Goal: Task Accomplishment & Management: Use online tool/utility

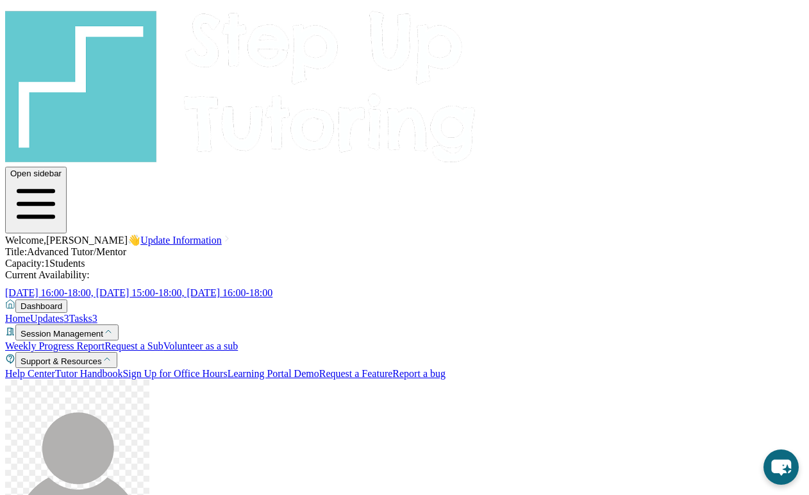
scroll to position [38, 0]
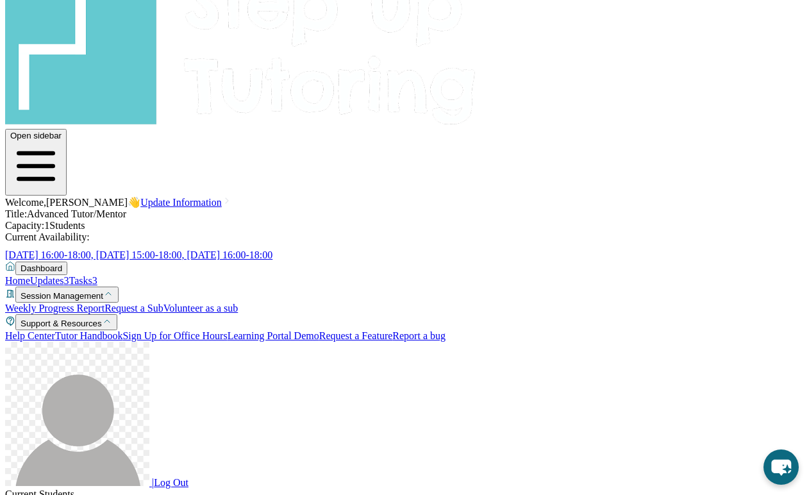
drag, startPoint x: 365, startPoint y: 310, endPoint x: 366, endPoint y: 319, distance: 9.7
copy li "https://qxinqrdf.paperform.co/?id=2024-"
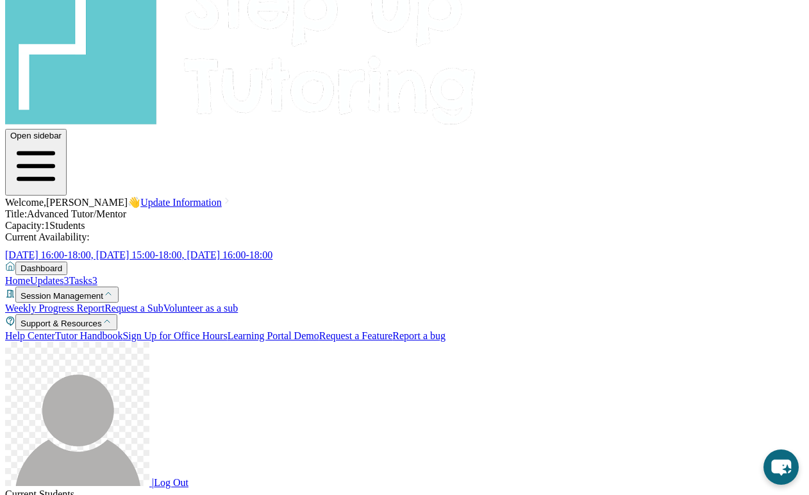
click at [69, 275] on span "Tasks" at bounding box center [80, 280] width 23 height 11
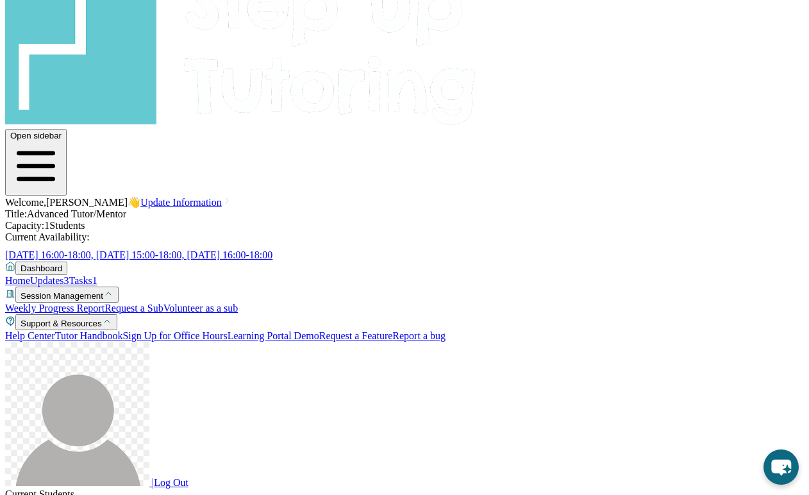
click at [61, 275] on link "Updates 3" at bounding box center [49, 280] width 38 height 11
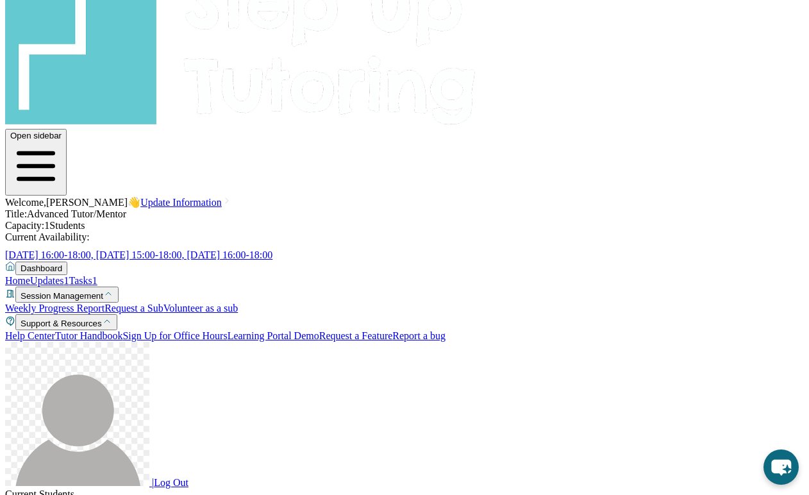
drag, startPoint x: 363, startPoint y: 310, endPoint x: 431, endPoint y: 332, distance: 71.3
copy li "https://sqcb3vat.paperform.co/?id=2024-s7456&name=Sofia%20Vazquez-Espinoza&grad…"
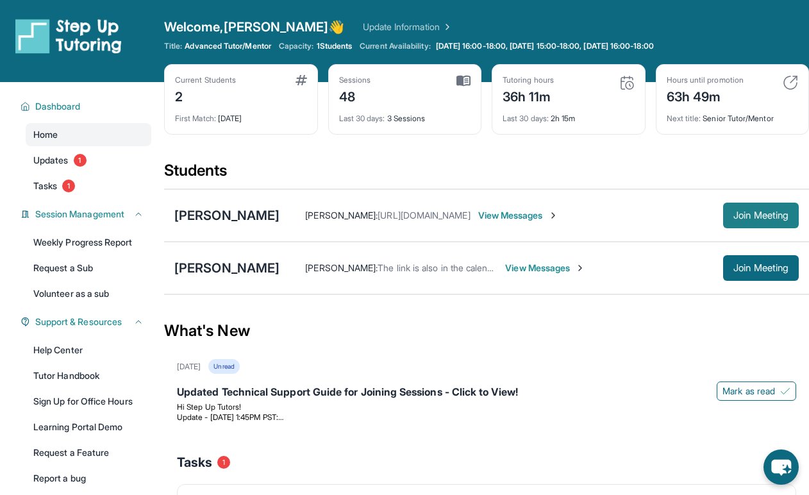
click at [772, 222] on button "Join Meeting" at bounding box center [761, 216] width 76 height 26
